Goal: Task Accomplishment & Management: Use online tool/utility

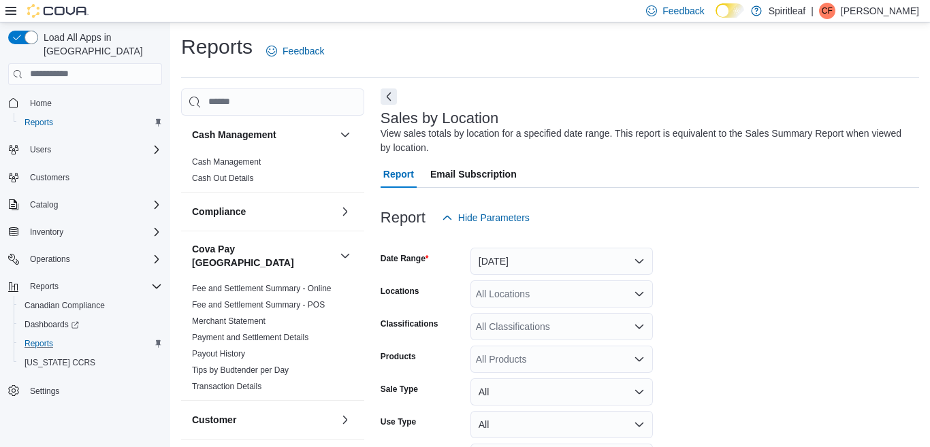
scroll to position [46, 0]
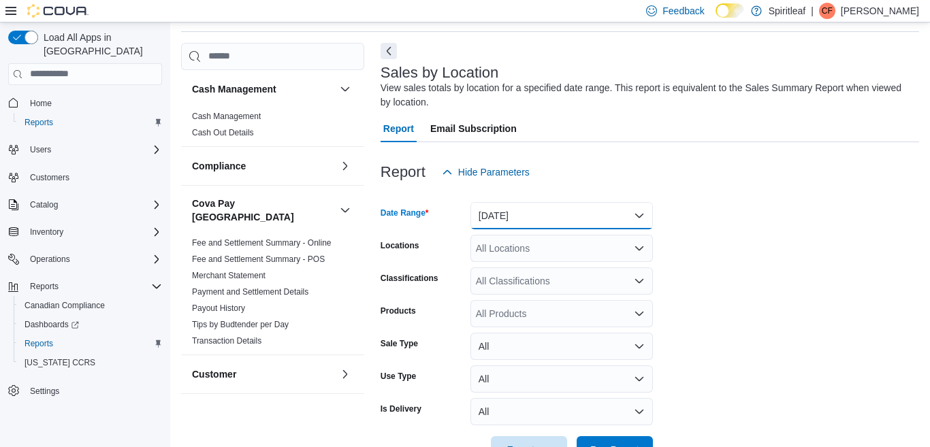
click at [638, 212] on button "[DATE]" at bounding box center [562, 215] width 183 height 27
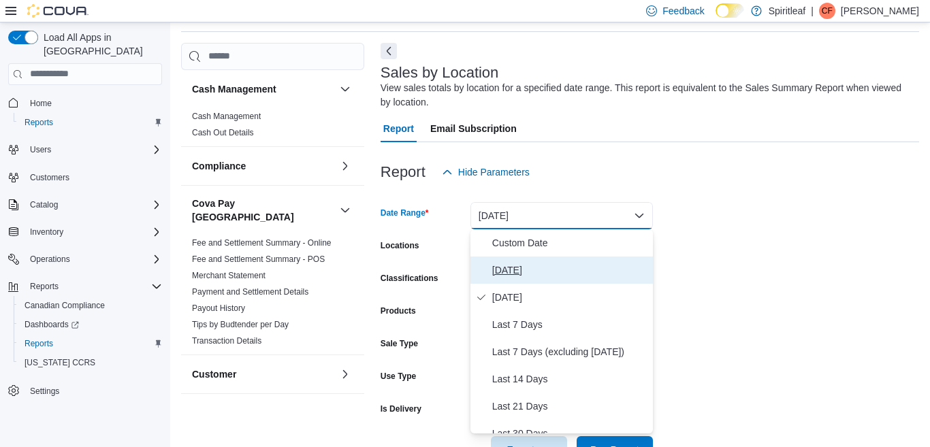
click at [522, 270] on span "[DATE]" at bounding box center [569, 270] width 155 height 16
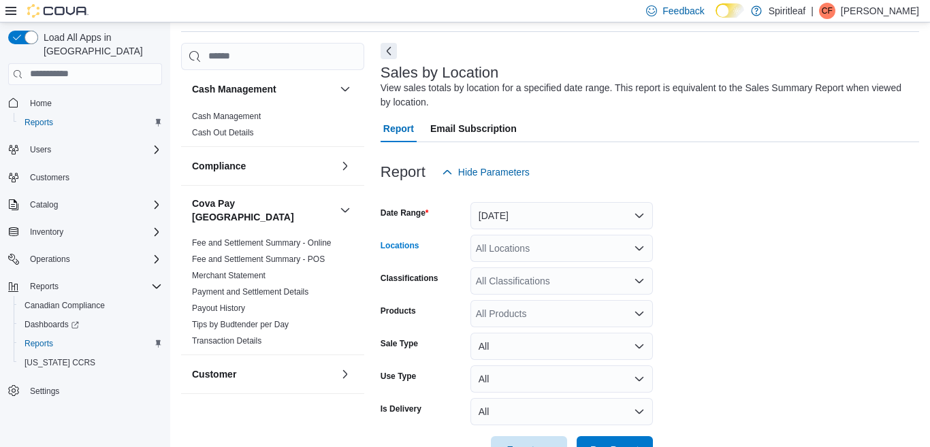
click at [520, 247] on div "All Locations" at bounding box center [562, 248] width 183 height 27
type input "***"
click at [563, 269] on span "300 - Moose Jaw" at bounding box center [556, 272] width 73 height 14
click at [702, 258] on form "Date Range [DATE] Locations 300 - Moose Jaw Classifications All Classifications…" at bounding box center [650, 325] width 539 height 278
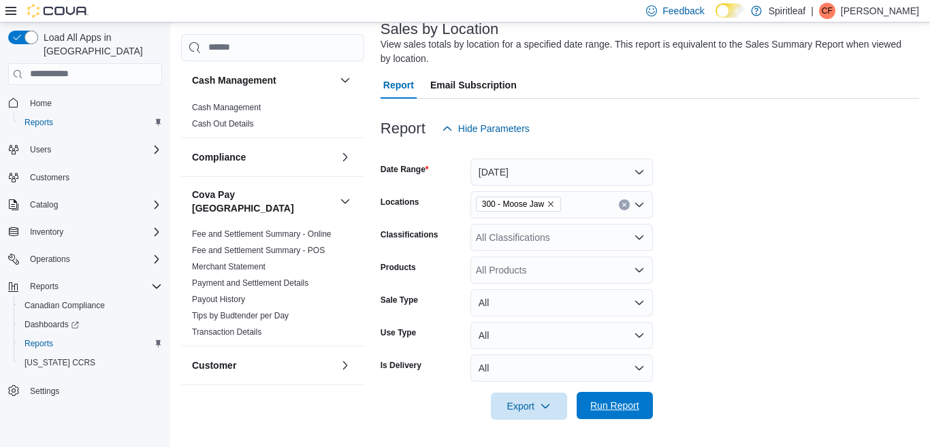
click at [614, 406] on span "Run Report" at bounding box center [614, 406] width 49 height 14
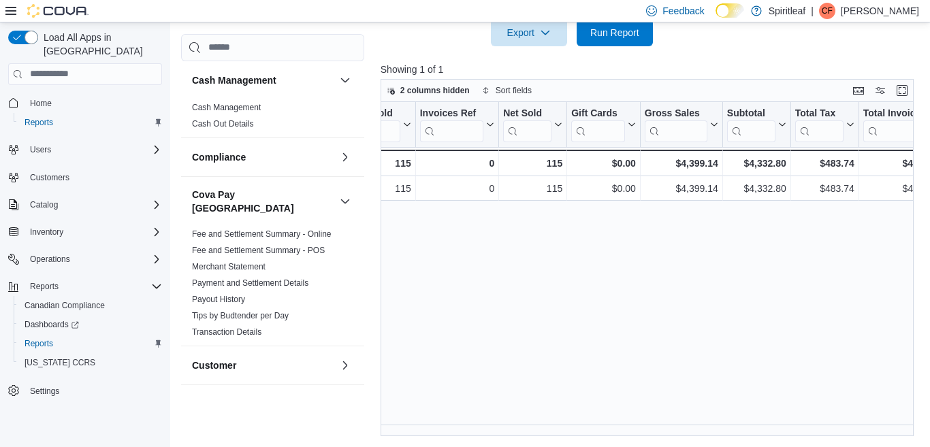
scroll to position [0, 86]
